Goal: Navigation & Orientation: Understand site structure

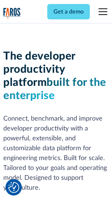
scroll to position [110, 0]
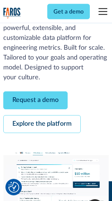
click at [36, 101] on link "Request a demo" at bounding box center [35, 101] width 65 height 18
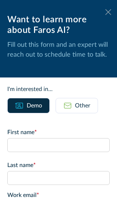
click at [105, 12] on icon at bounding box center [108, 11] width 6 height 5
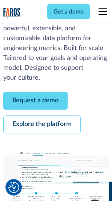
scroll to position [134, 0]
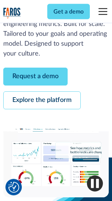
click at [42, 101] on link "Explore the platform" at bounding box center [42, 101] width 78 height 18
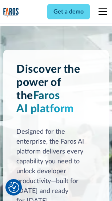
scroll to position [5567, 0]
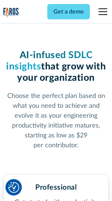
scroll to position [1161, 0]
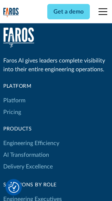
click at [14, 100] on link "Platform" at bounding box center [14, 101] width 22 height 12
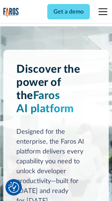
scroll to position [5801, 0]
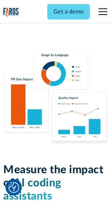
scroll to position [4571, 0]
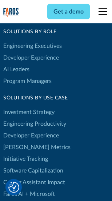
click at [22, 141] on link "[PERSON_NAME] Metrics" at bounding box center [37, 147] width 68 height 12
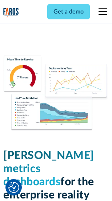
scroll to position [3237, 0]
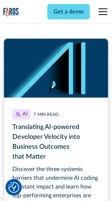
scroll to position [3309, 0]
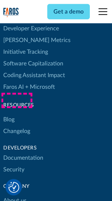
click at [17, 125] on link "Changelog" at bounding box center [16, 131] width 27 height 12
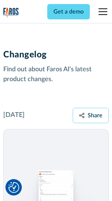
scroll to position [8959, 0]
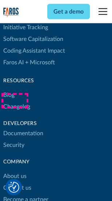
click at [15, 171] on link "About us" at bounding box center [14, 177] width 23 height 12
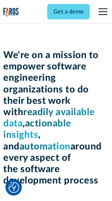
scroll to position [2529, 0]
